Goal: Navigation & Orientation: Find specific page/section

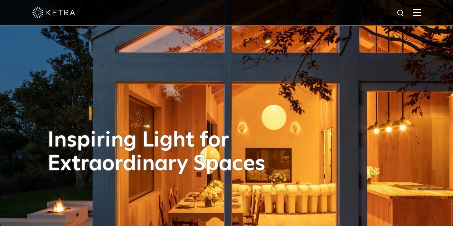
drag, startPoint x: 0, startPoint y: 0, endPoint x: 421, endPoint y: 13, distance: 421.2
click at [421, 13] on img at bounding box center [417, 12] width 8 height 7
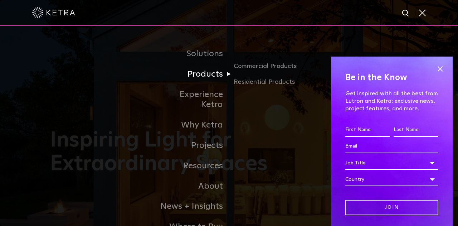
click at [208, 77] on link "Products" at bounding box center [192, 74] width 73 height 20
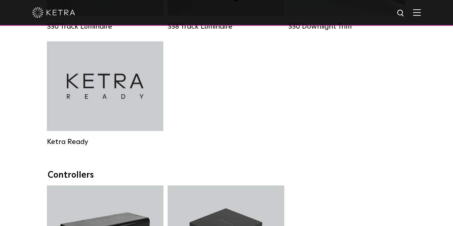
scroll to position [780, 0]
click at [0, 26] on div at bounding box center [226, 13] width 453 height 26
